Goal: Check status: Check status

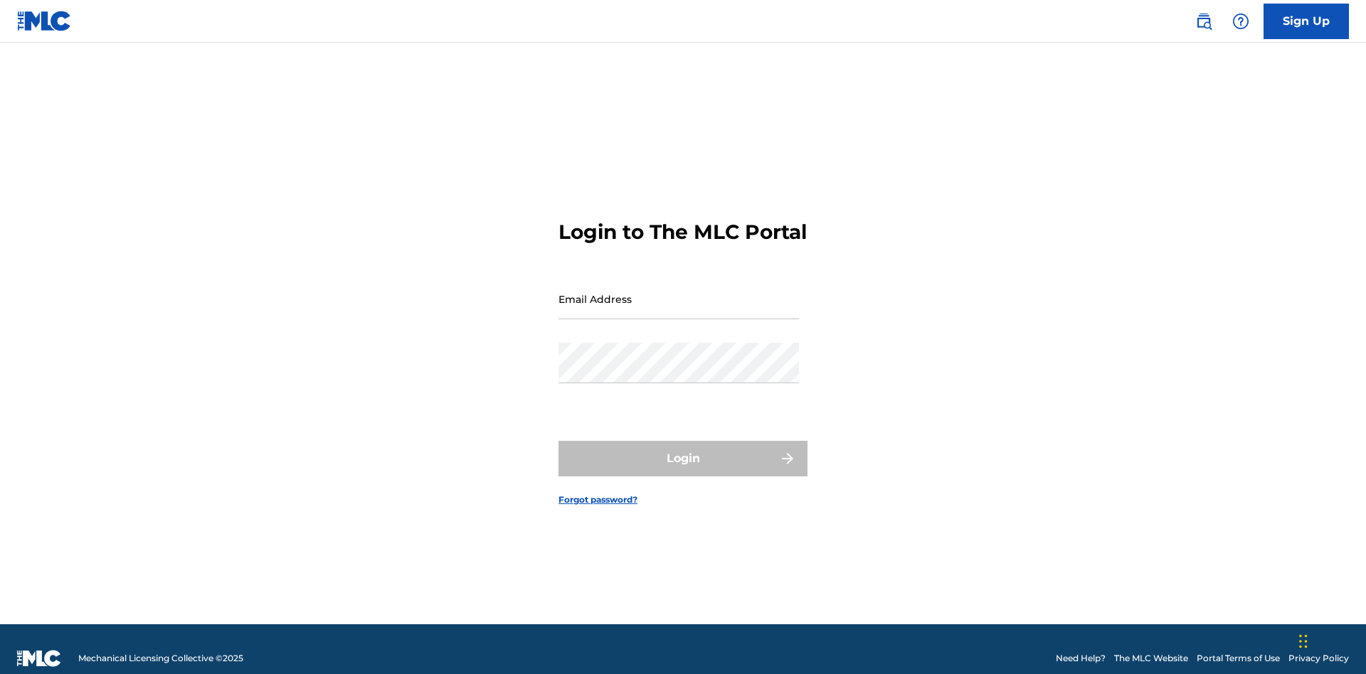
scroll to position [18, 0]
click at [679, 292] on input "Email Address" at bounding box center [678, 299] width 240 height 41
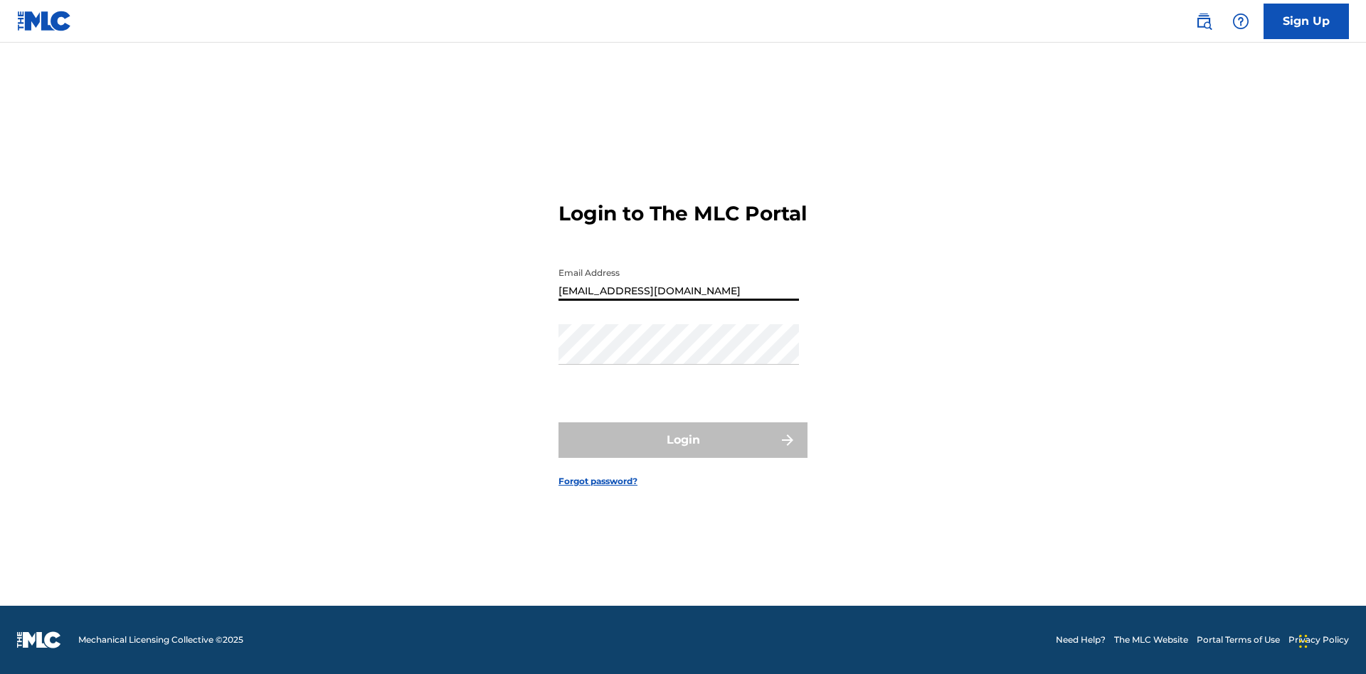
type input "Duke.McTesterson@gmail.com"
click at [683, 452] on button "Login" at bounding box center [682, 441] width 249 height 36
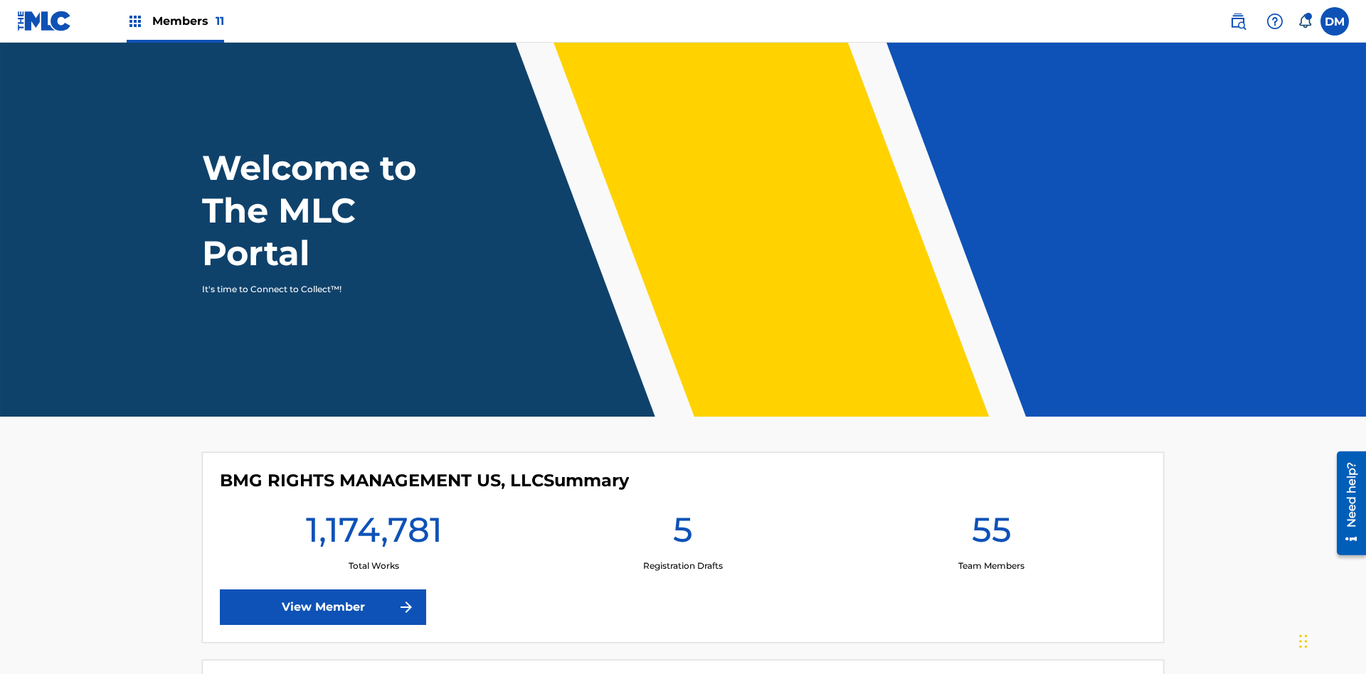
click at [175, 21] on span "Members 11" at bounding box center [188, 21] width 72 height 16
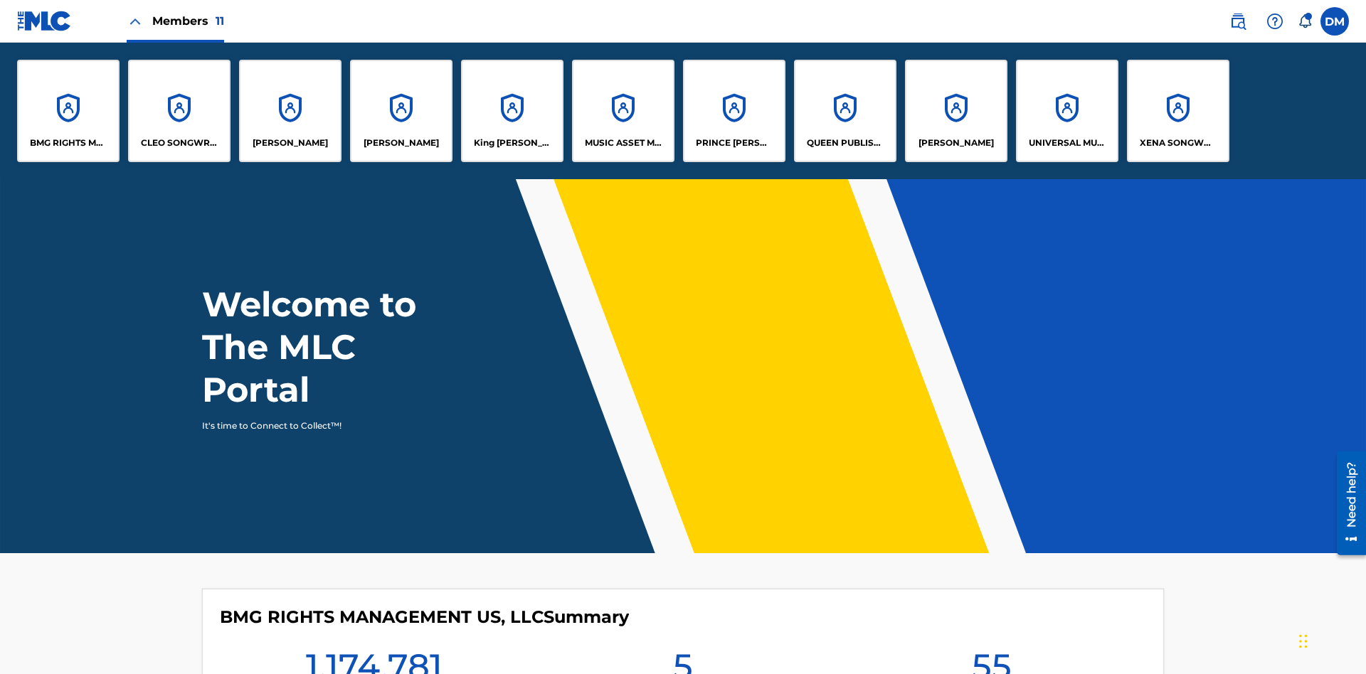
click at [1066, 143] on p "UNIVERSAL MUSIC PUB GROUP" at bounding box center [1068, 143] width 78 height 13
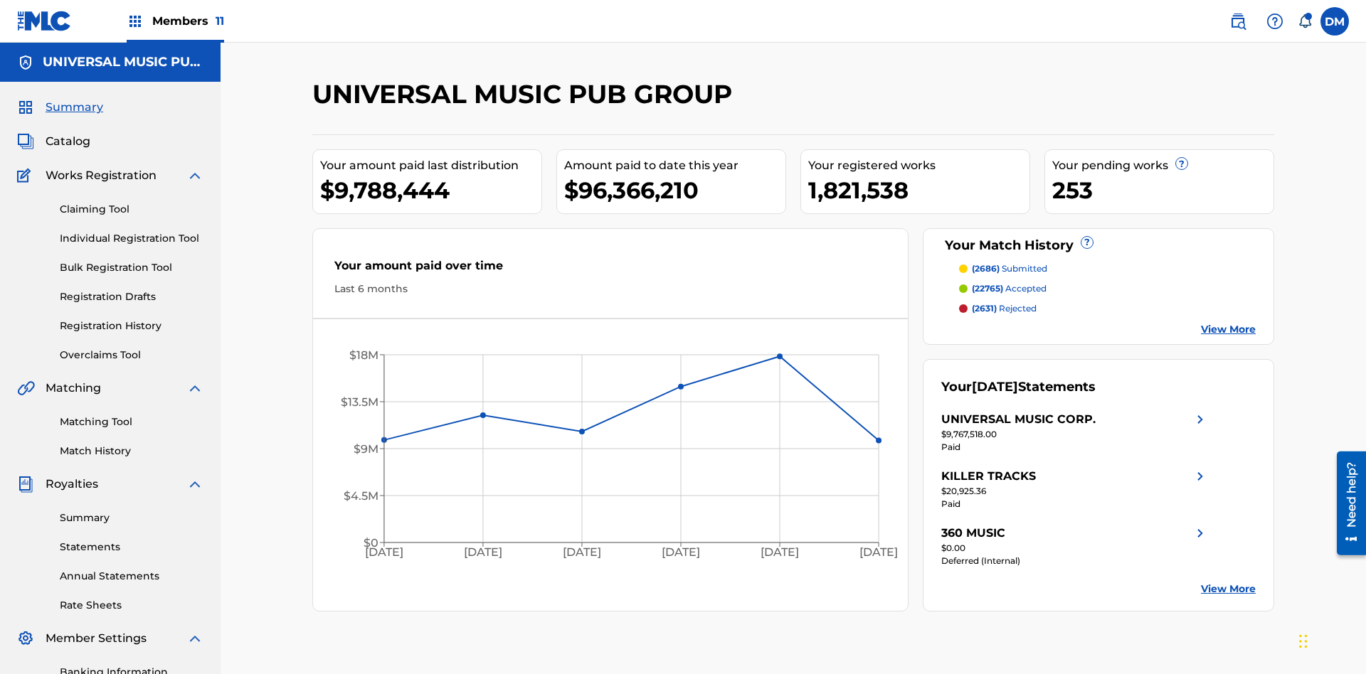
click at [132, 319] on link "Registration History" at bounding box center [132, 326] width 144 height 15
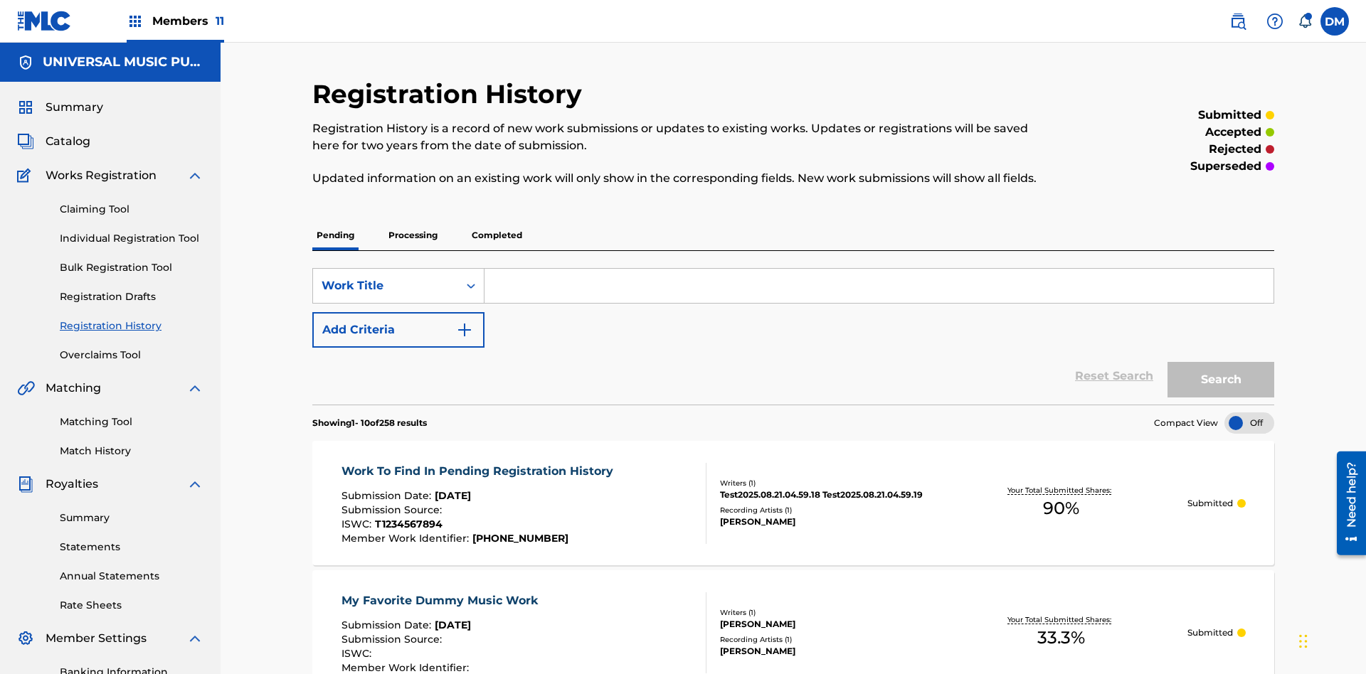
scroll to position [327, 0]
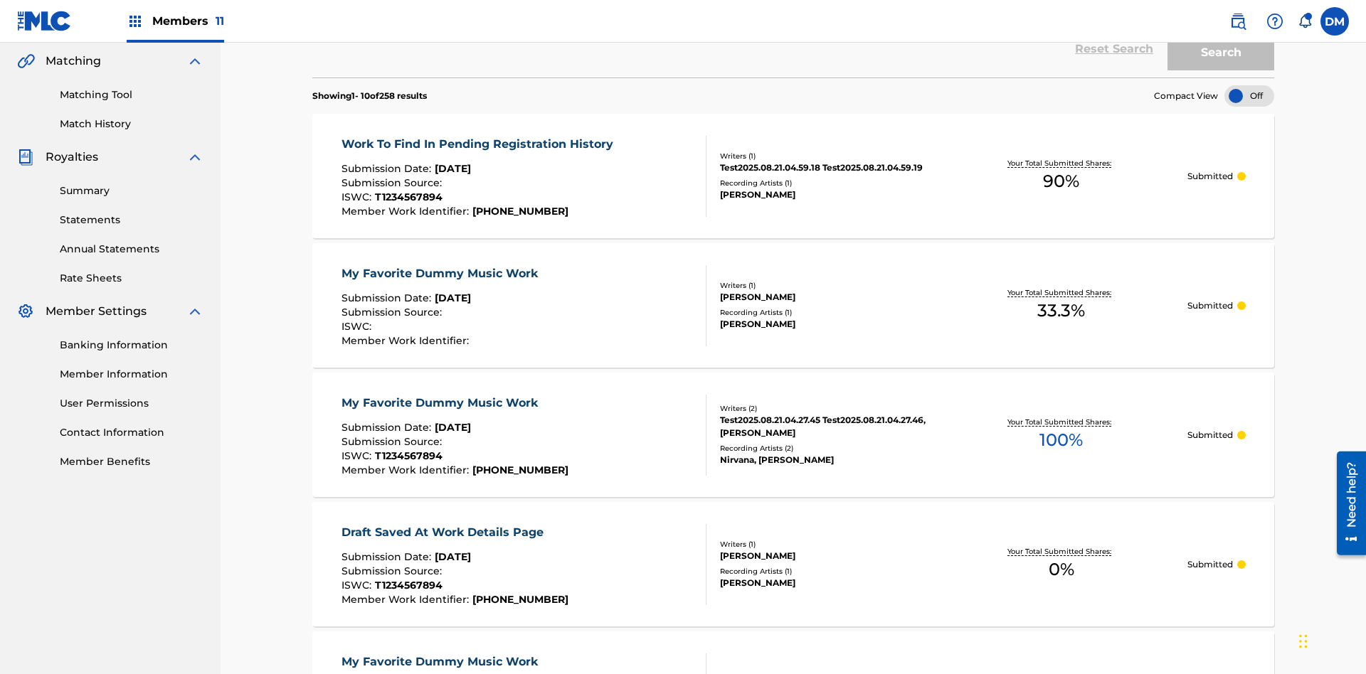
click at [1249, 96] on div at bounding box center [1249, 95] width 50 height 21
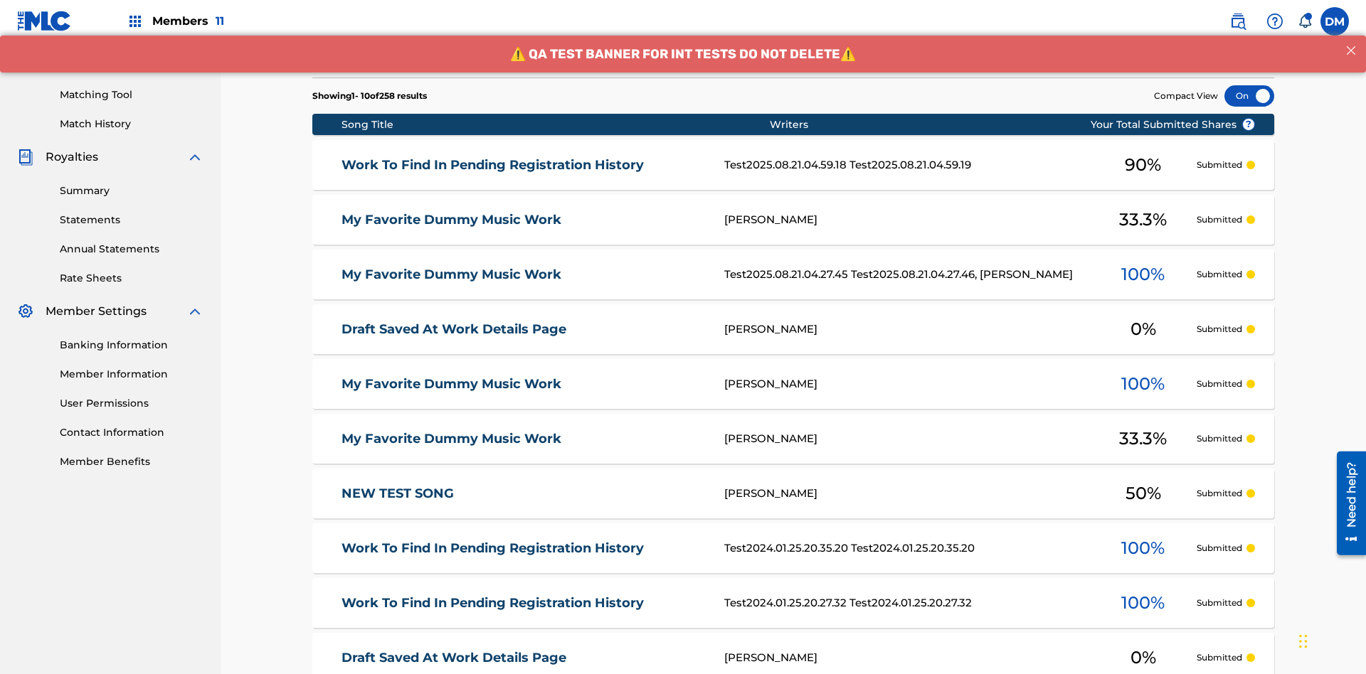
click at [1249, 96] on div at bounding box center [1249, 95] width 50 height 21
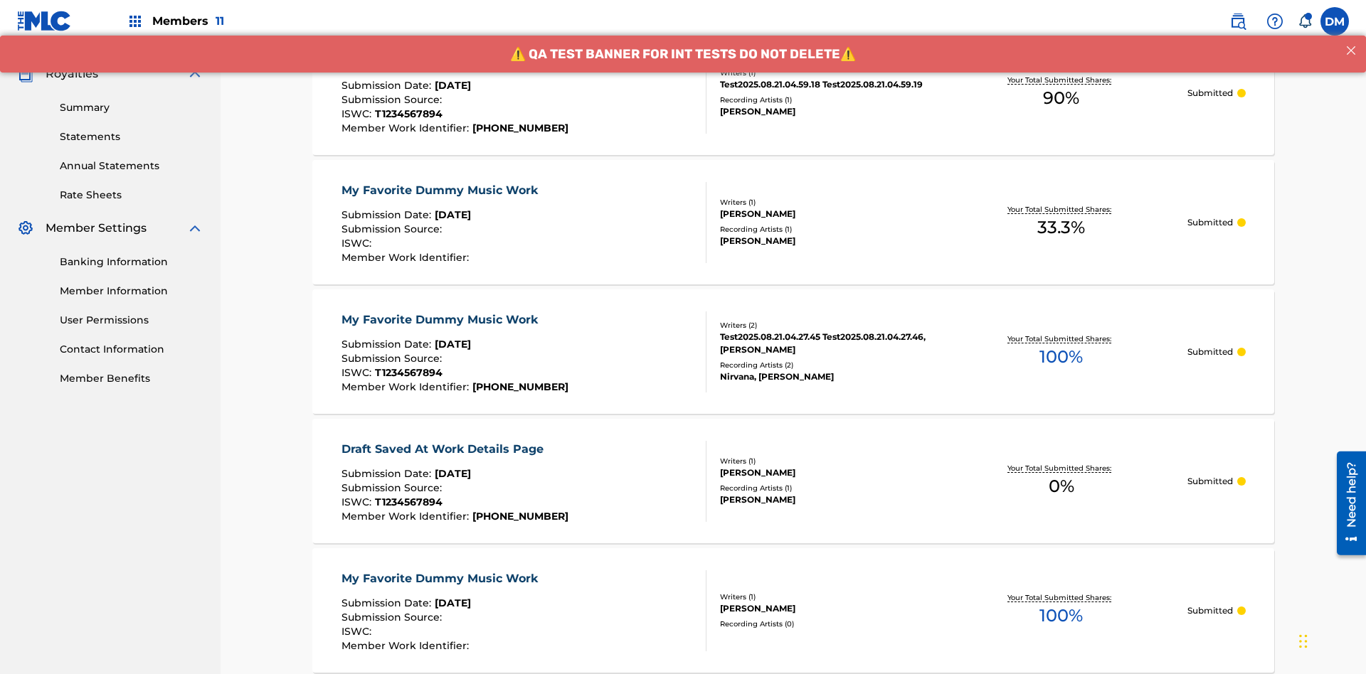
scroll to position [135, 0]
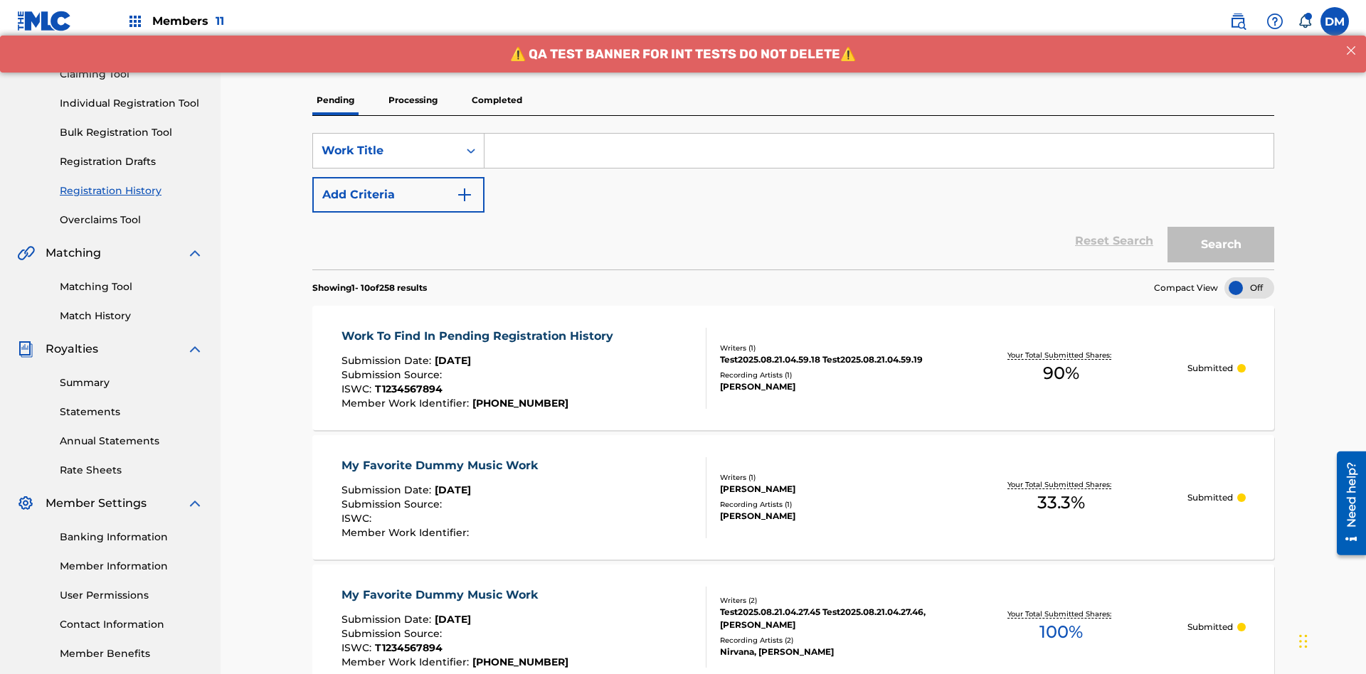
click at [413, 100] on p "Processing" at bounding box center [413, 100] width 58 height 30
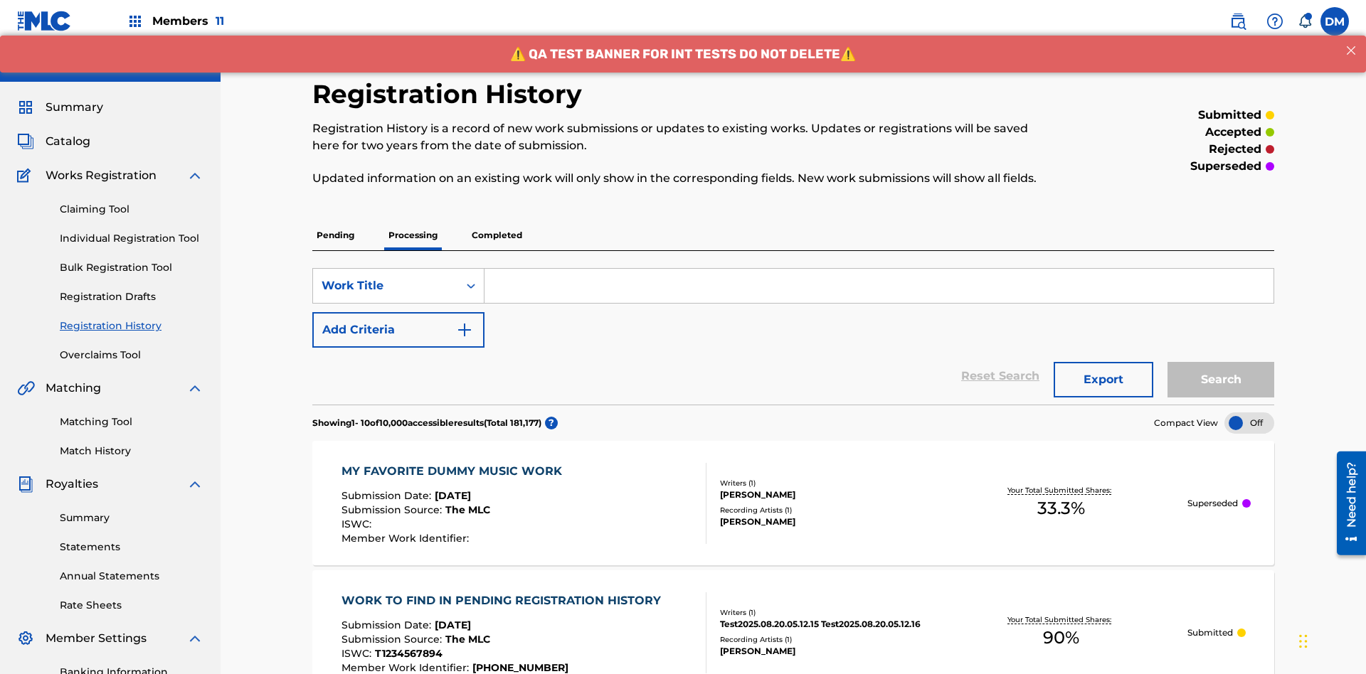
scroll to position [327, 0]
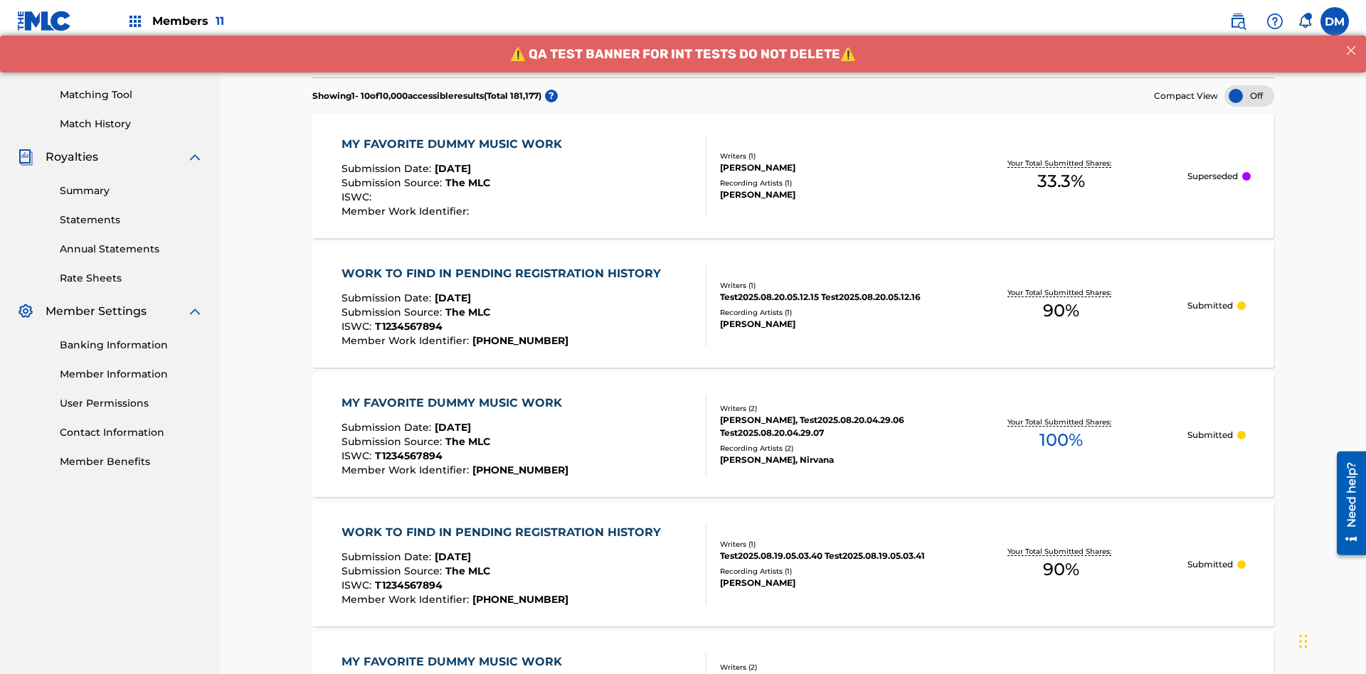
click at [1249, 96] on div at bounding box center [1249, 95] width 50 height 21
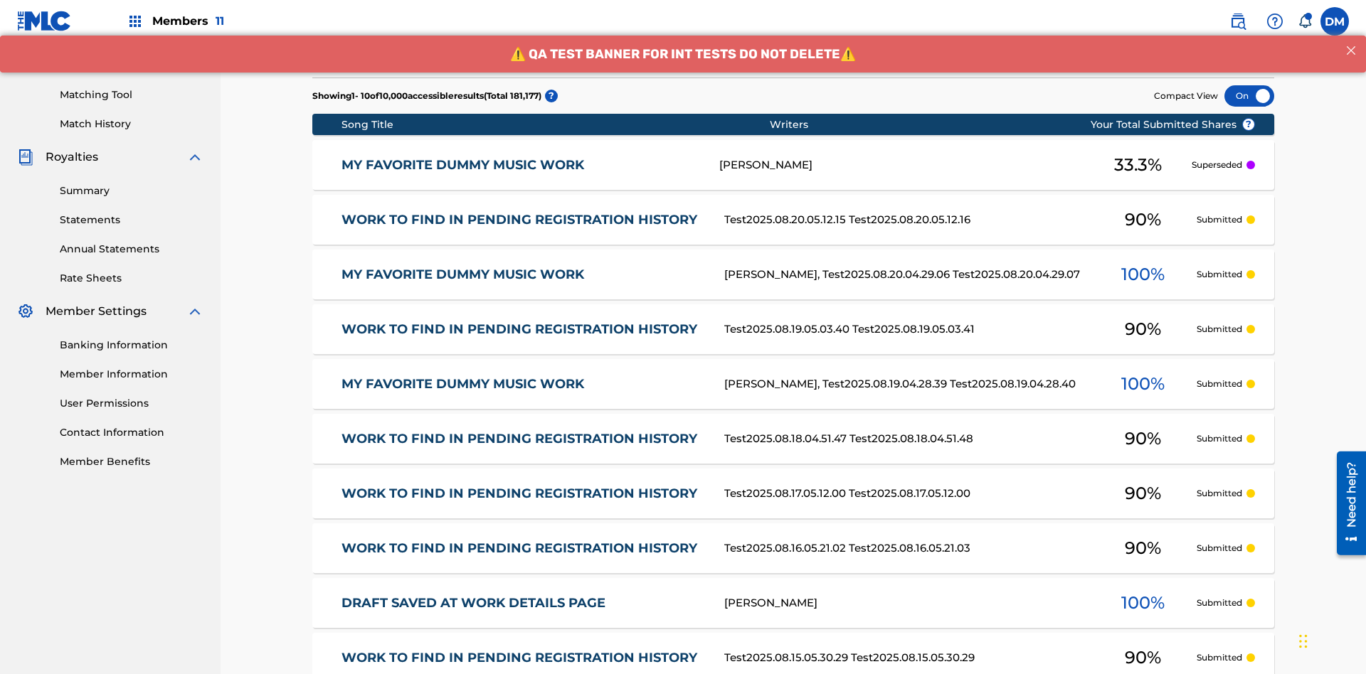
click at [1249, 96] on div at bounding box center [1249, 95] width 50 height 21
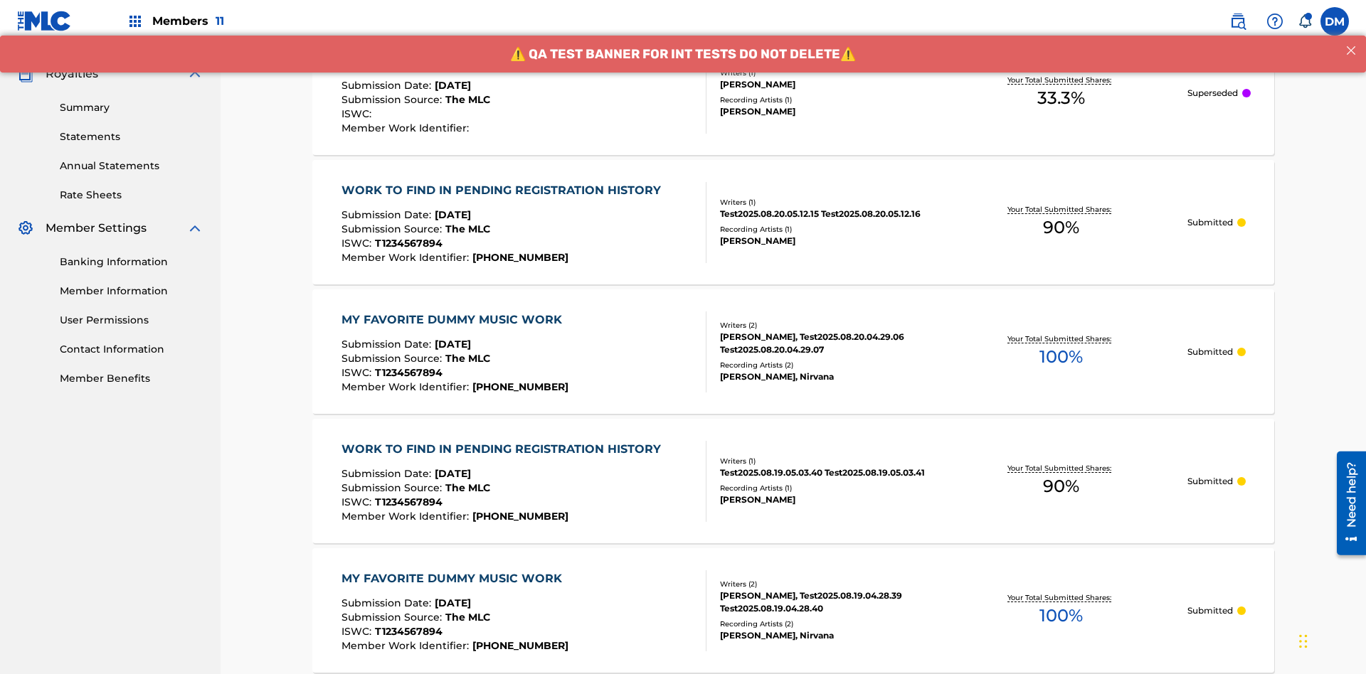
scroll to position [135, 0]
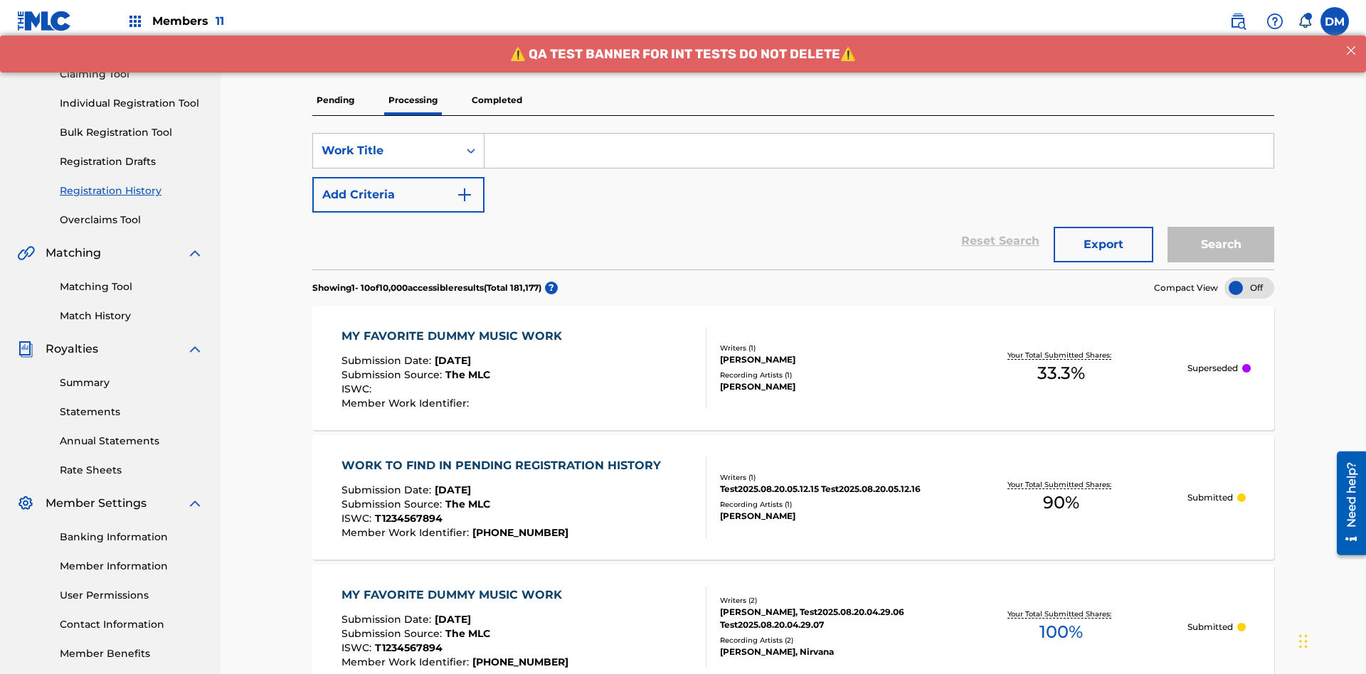
click at [497, 100] on p "Completed" at bounding box center [496, 100] width 59 height 30
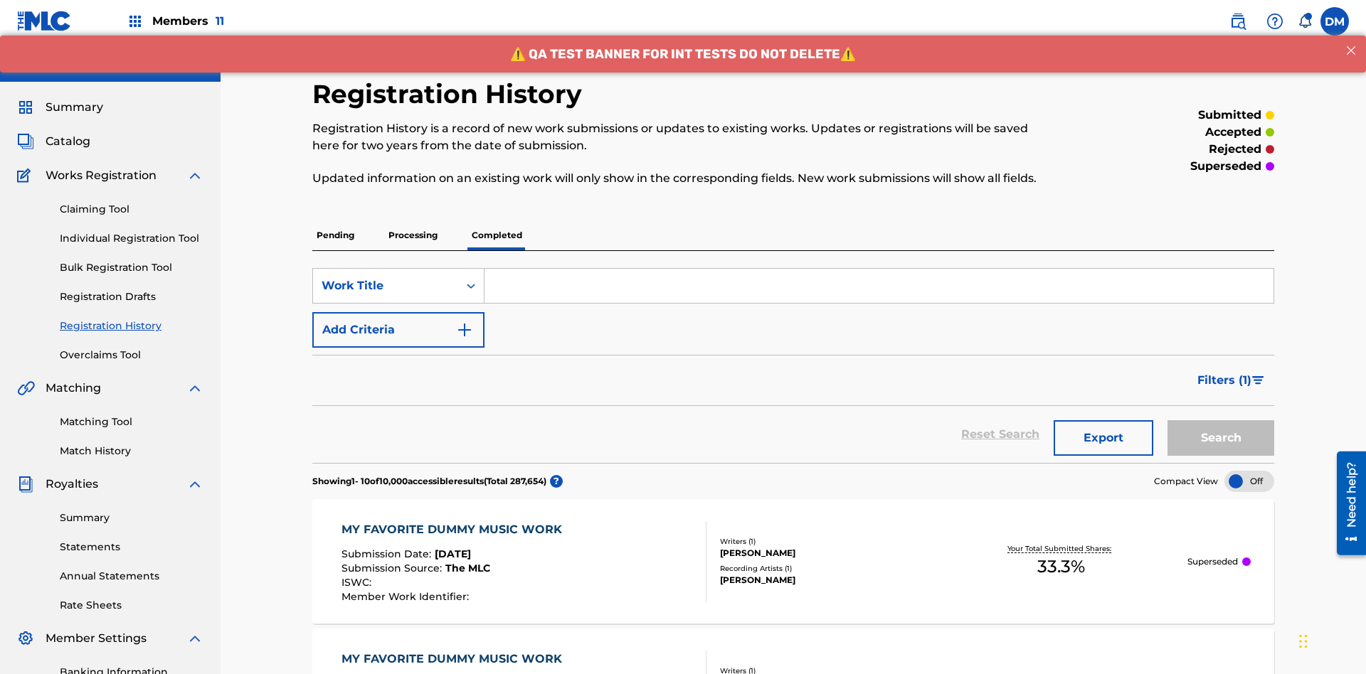
scroll to position [386, 0]
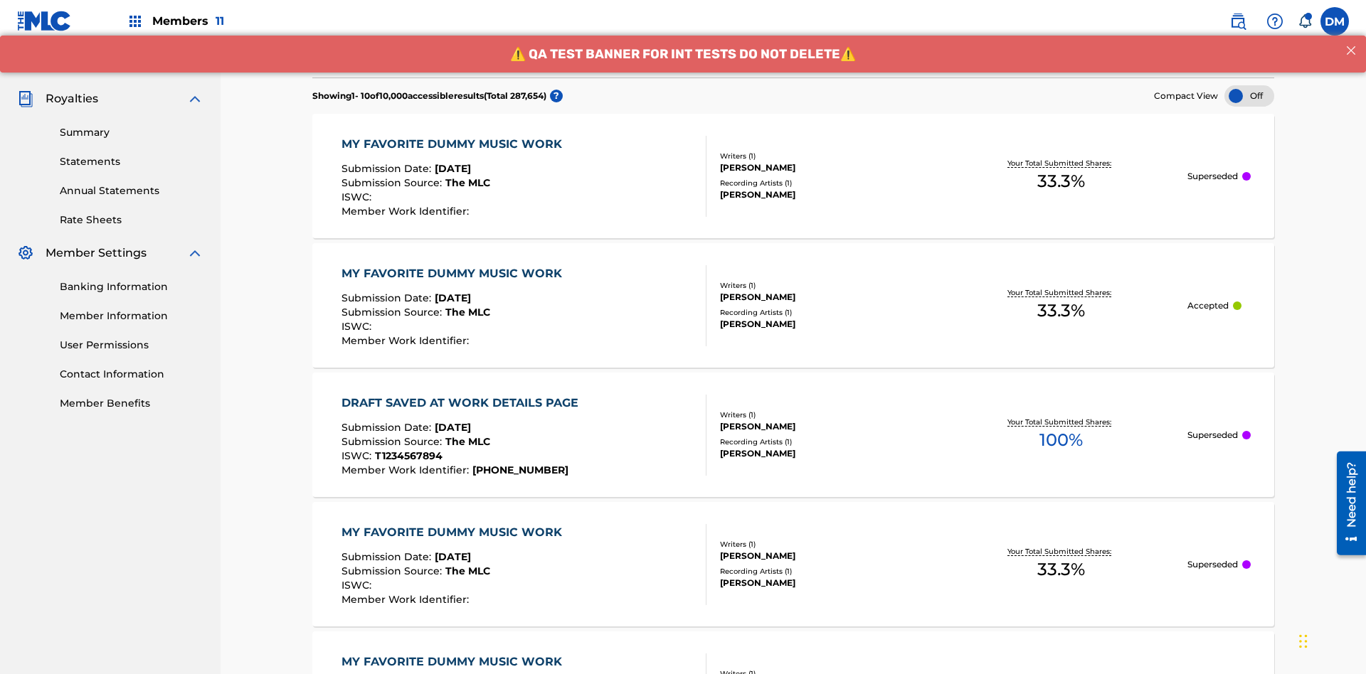
click at [1249, 96] on div at bounding box center [1249, 95] width 50 height 21
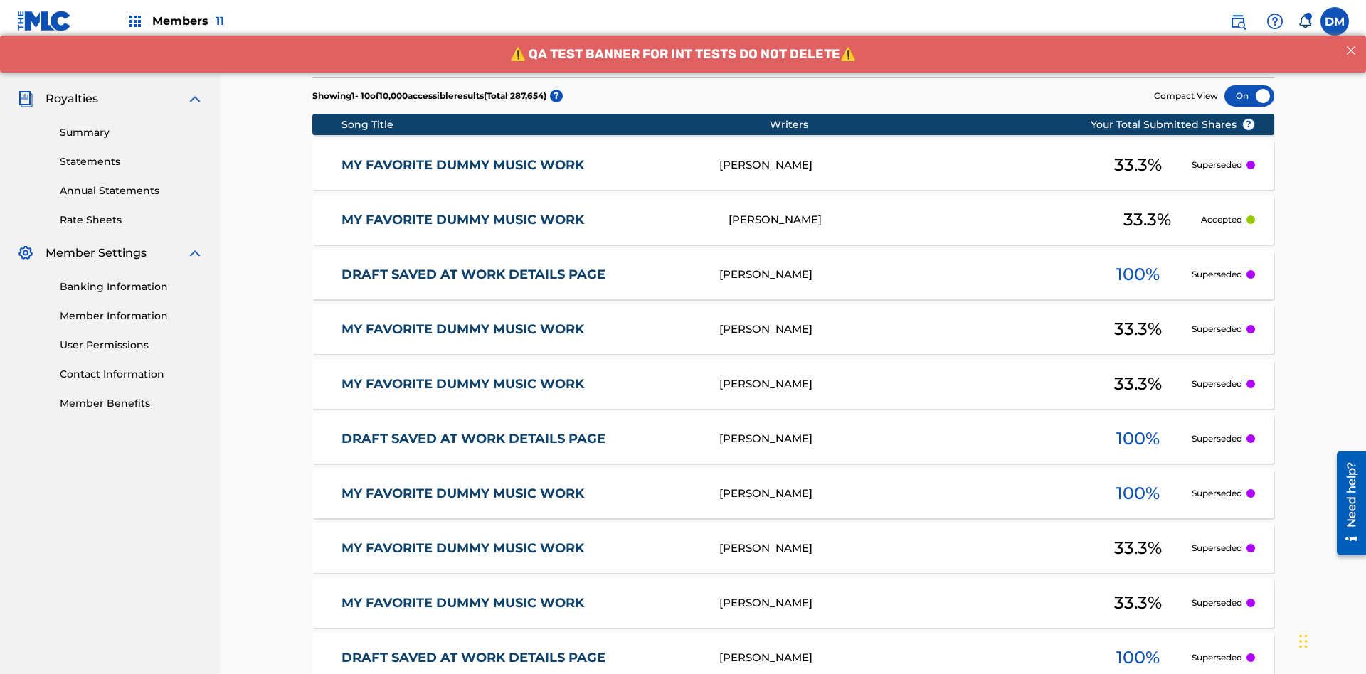
click at [1249, 96] on div at bounding box center [1249, 95] width 50 height 21
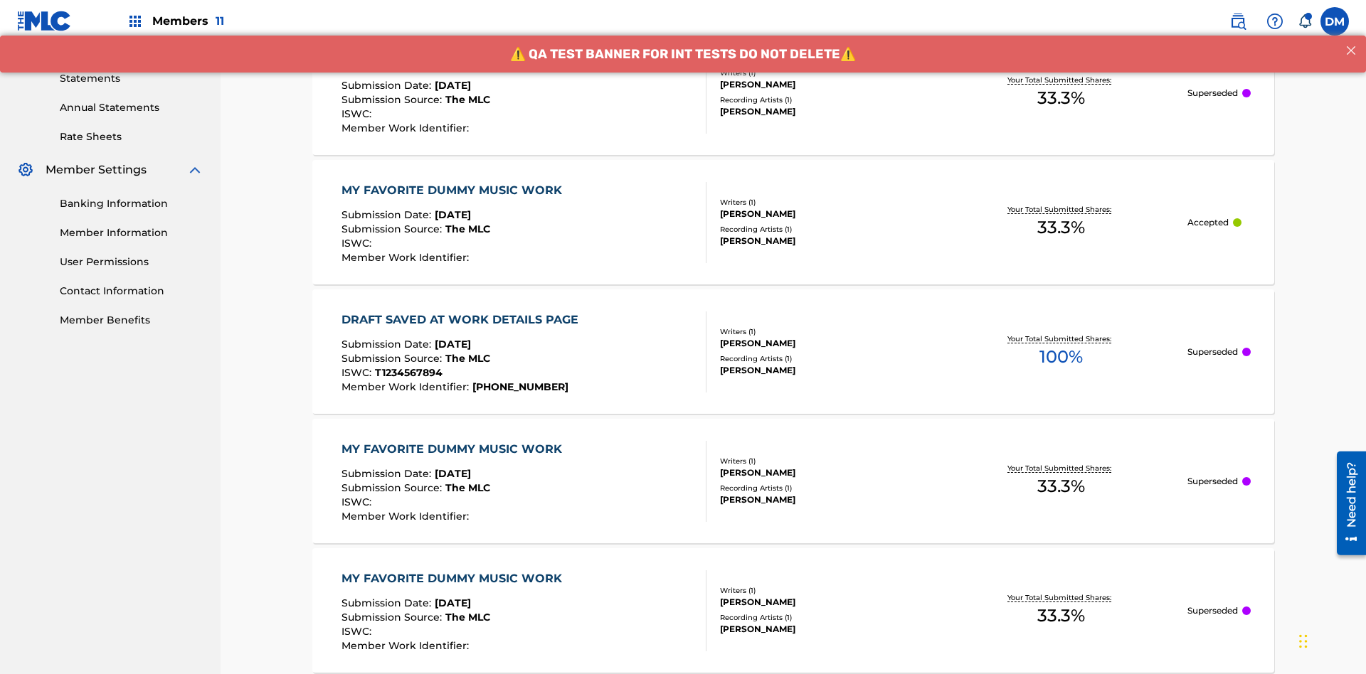
scroll to position [472, 0]
